Goal: Find contact information: Find contact information

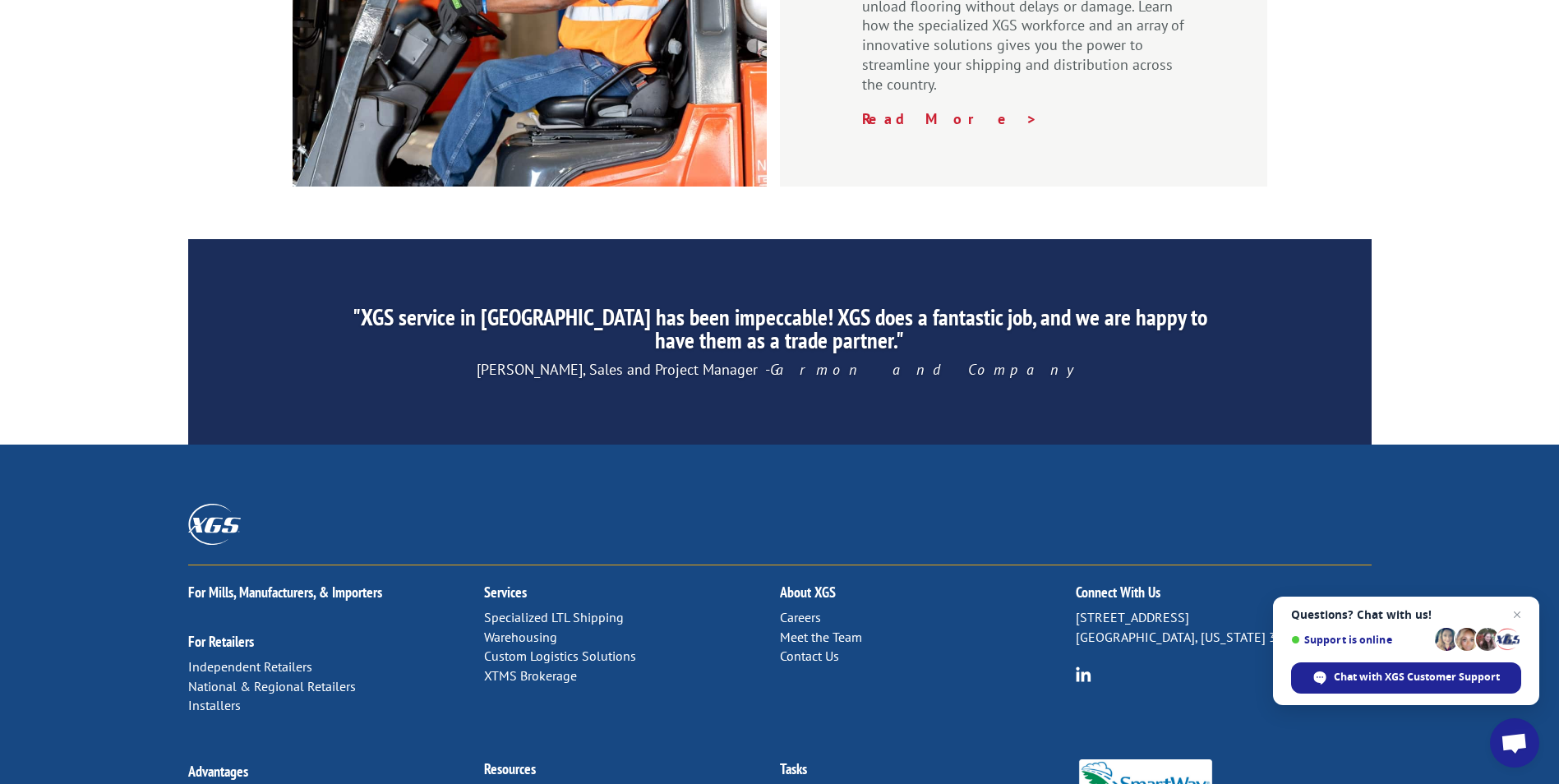
scroll to position [2468, 0]
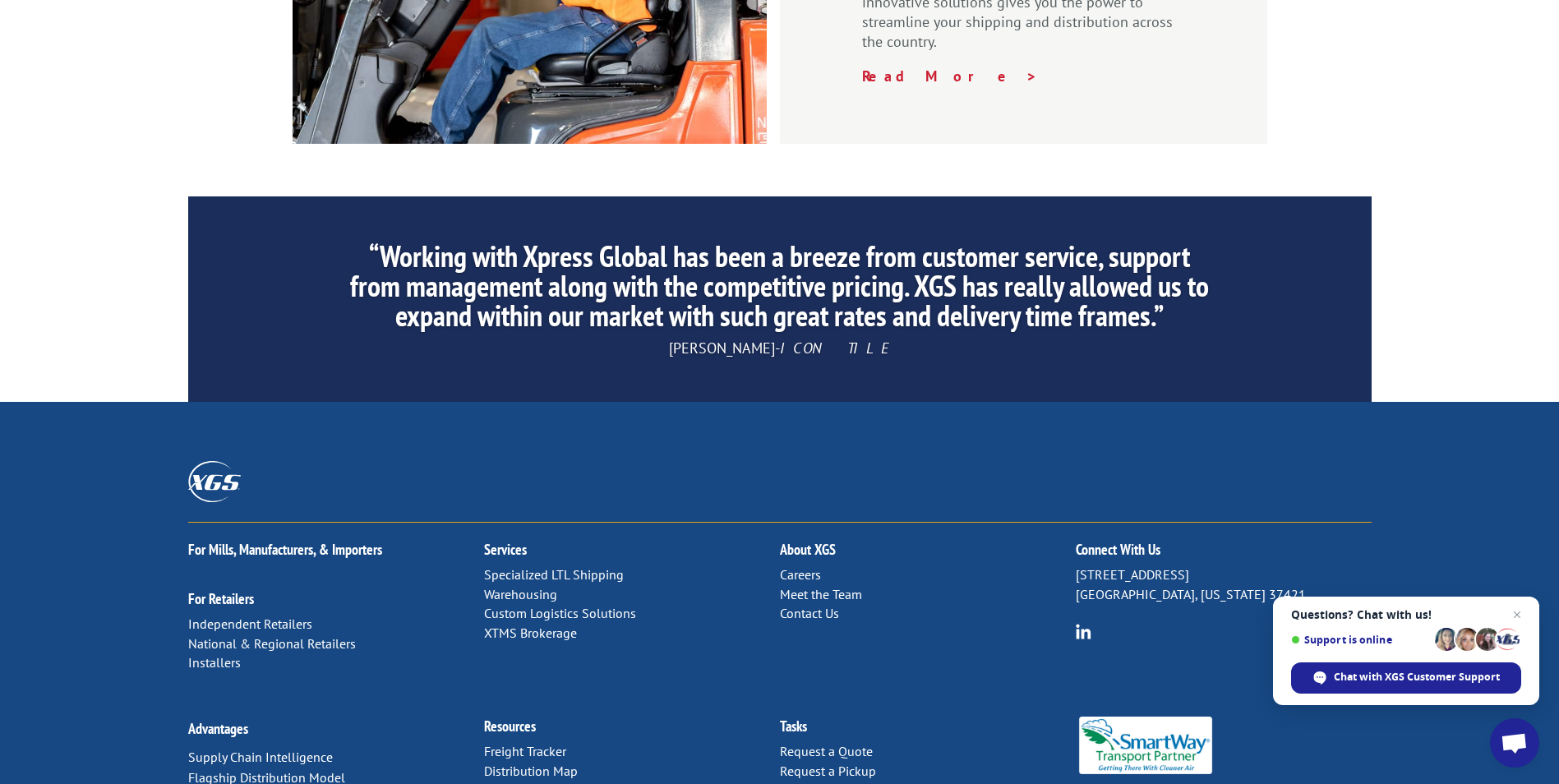
click at [814, 604] on link "Contact Us" at bounding box center [809, 612] width 59 height 16
